Goal: Task Accomplishment & Management: Manage account settings

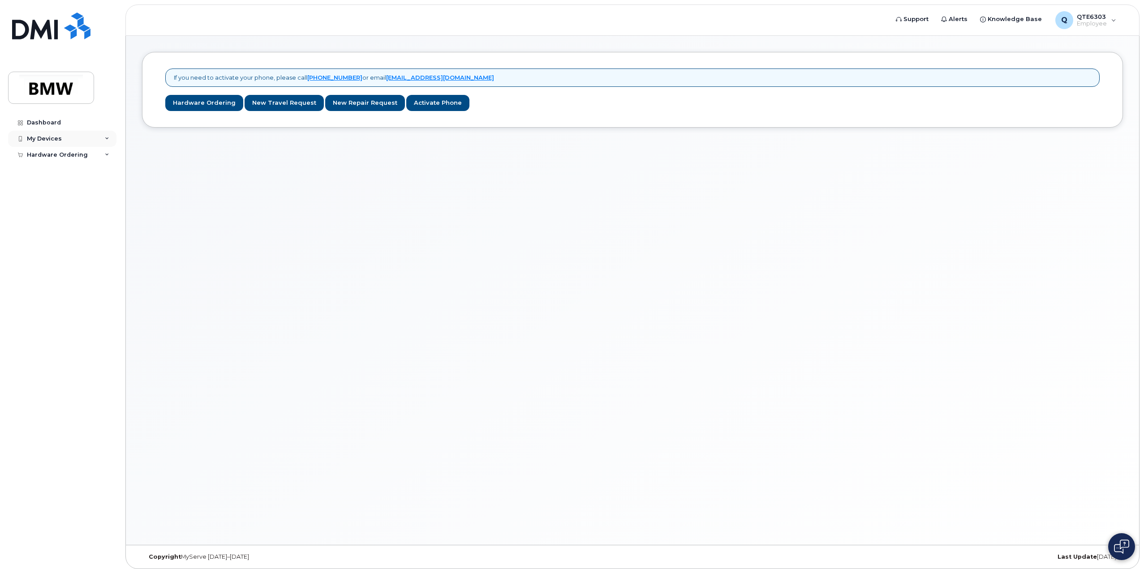
click at [48, 135] on div "My Devices" at bounding box center [44, 138] width 35 height 7
click at [56, 123] on div "Dashboard" at bounding box center [44, 122] width 34 height 7
click at [68, 174] on div "Hardware Ordering" at bounding box center [57, 171] width 61 height 7
click at [69, 190] on link "My Orders" at bounding box center [70, 188] width 93 height 17
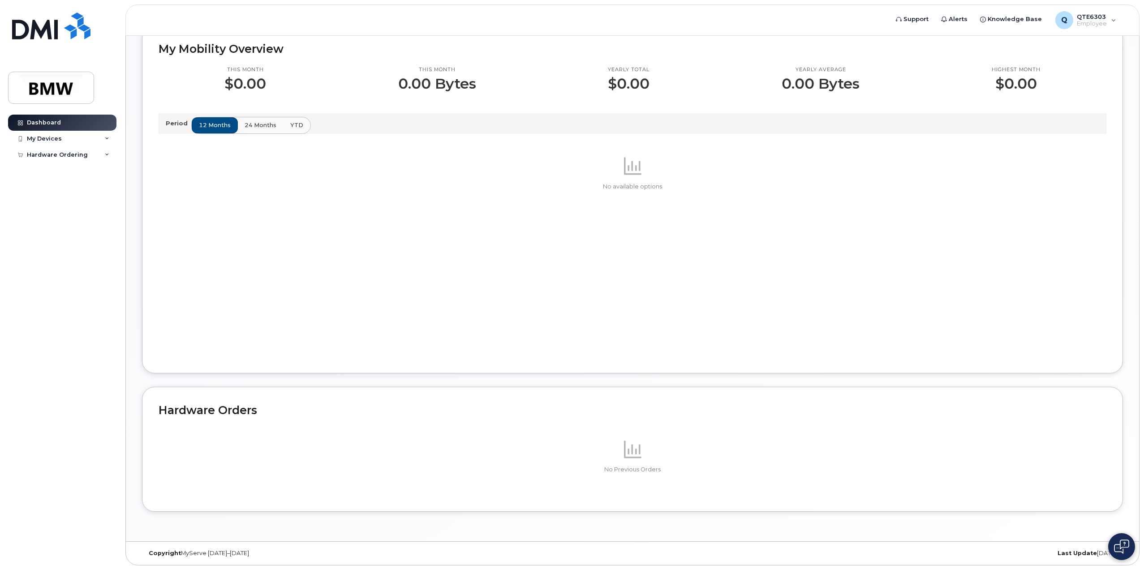
scroll to position [263, 0]
click at [67, 154] on div "Hardware Ordering" at bounding box center [57, 154] width 61 height 7
click at [61, 172] on link "My Orders" at bounding box center [70, 171] width 93 height 17
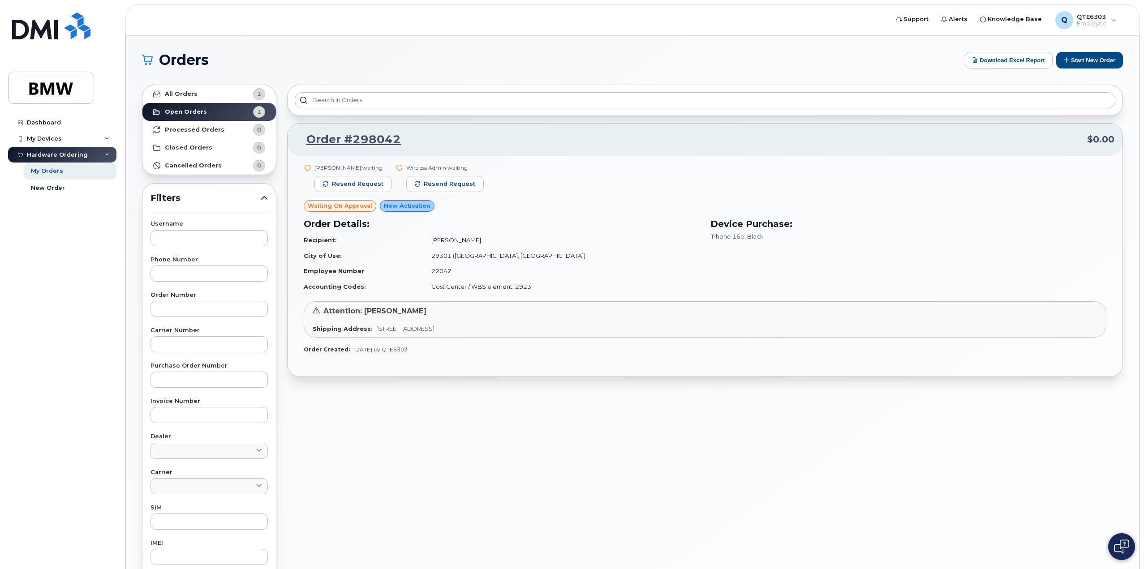
click at [547, 218] on h3 "Order Details:" at bounding box center [502, 223] width 396 height 13
click at [337, 181] on span "Resend request" at bounding box center [358, 184] width 52 height 8
click at [432, 186] on span "Resend request" at bounding box center [450, 184] width 52 height 8
